Goal: Task Accomplishment & Management: Use online tool/utility

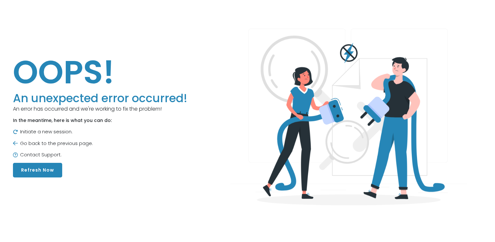
click at [326, 1] on main "OOPS! An unexpected error occurred! An error has occurred and we're working to …" at bounding box center [247, 115] width 495 height 230
click at [33, 172] on button "Refresh Now" at bounding box center [37, 170] width 49 height 15
